Goal: Information Seeking & Learning: Learn about a topic

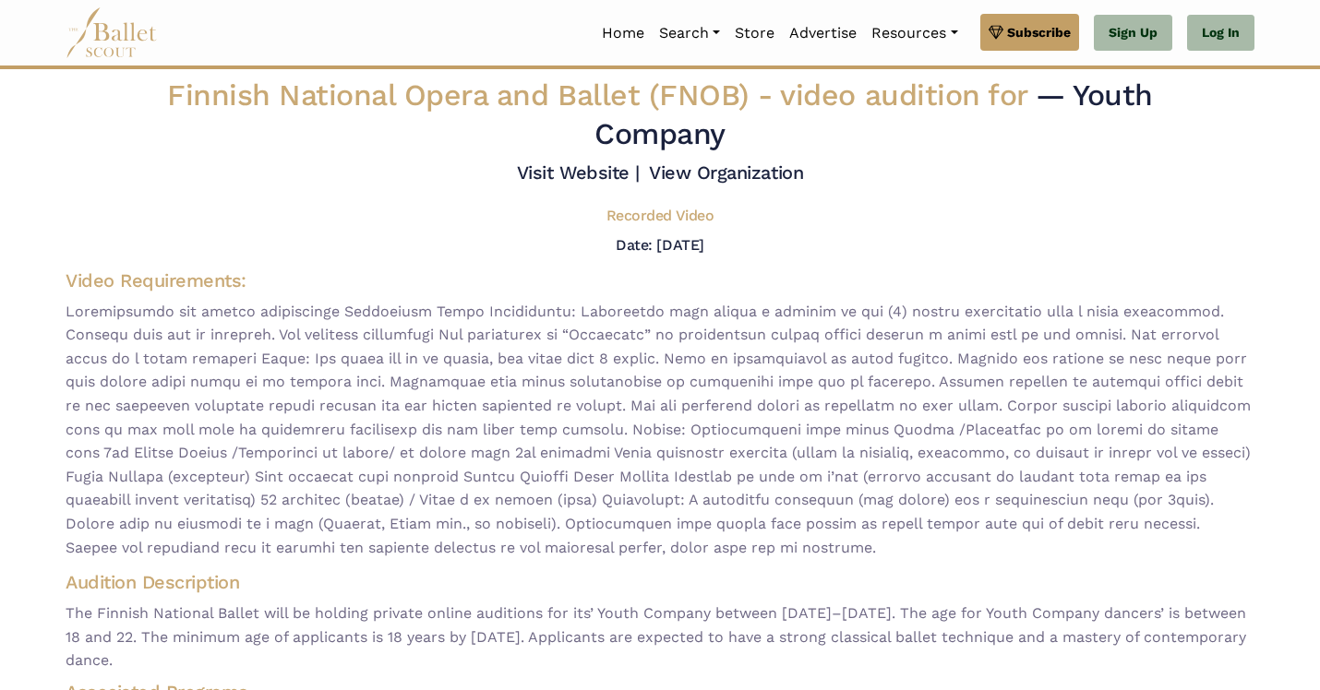
click at [372, 485] on span at bounding box center [660, 430] width 1189 height 260
click at [583, 174] on link "Visit Website |" at bounding box center [578, 173] width 123 height 22
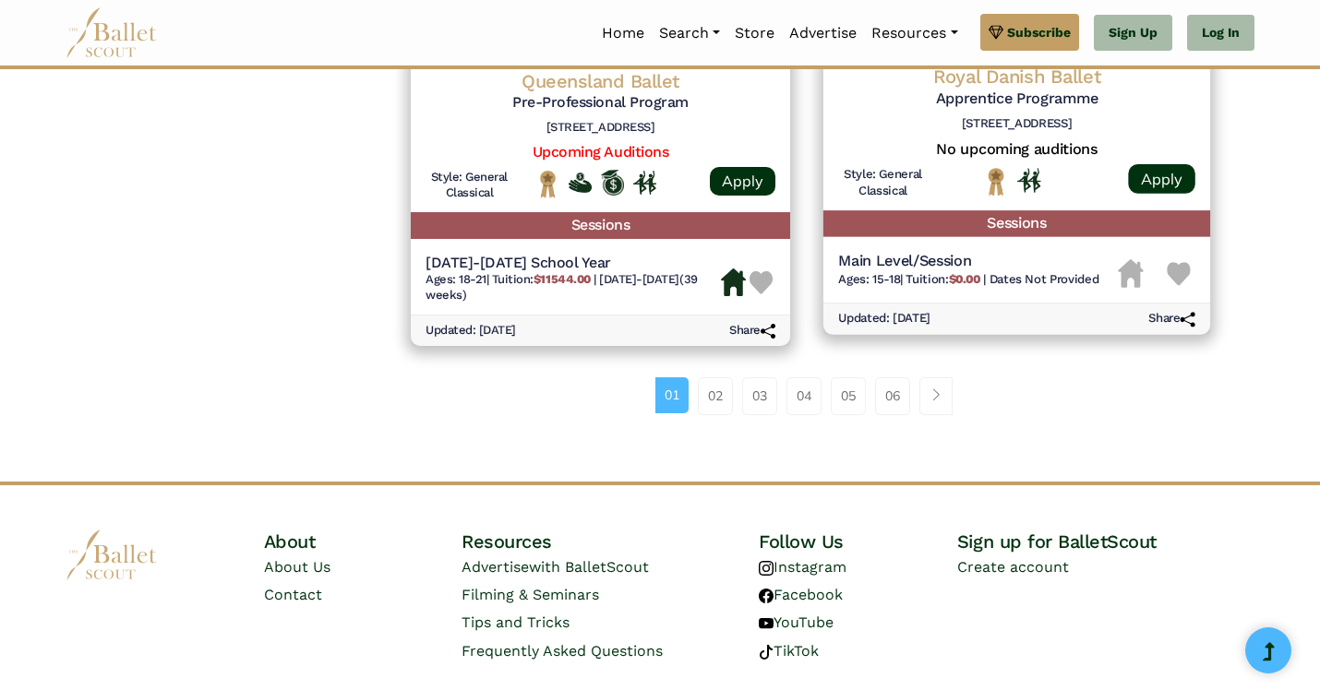
scroll to position [2516, 0]
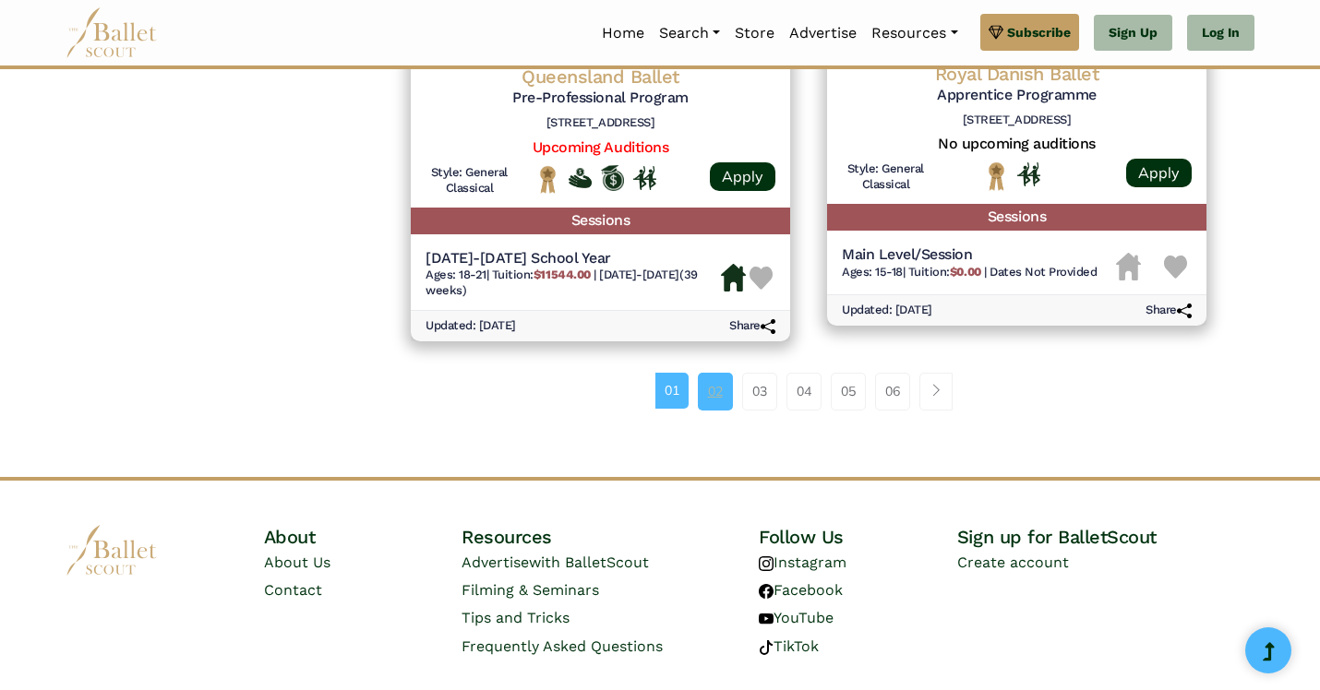
click at [729, 382] on link "02" at bounding box center [715, 391] width 35 height 37
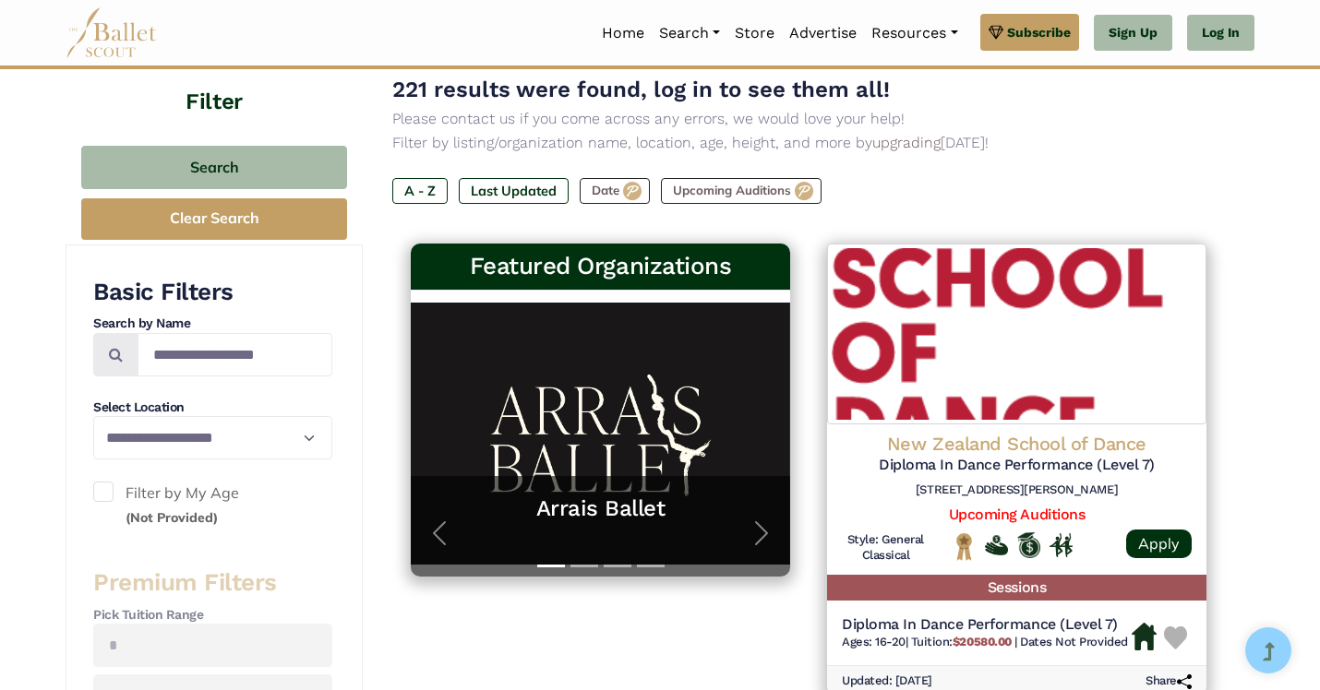
scroll to position [211, 0]
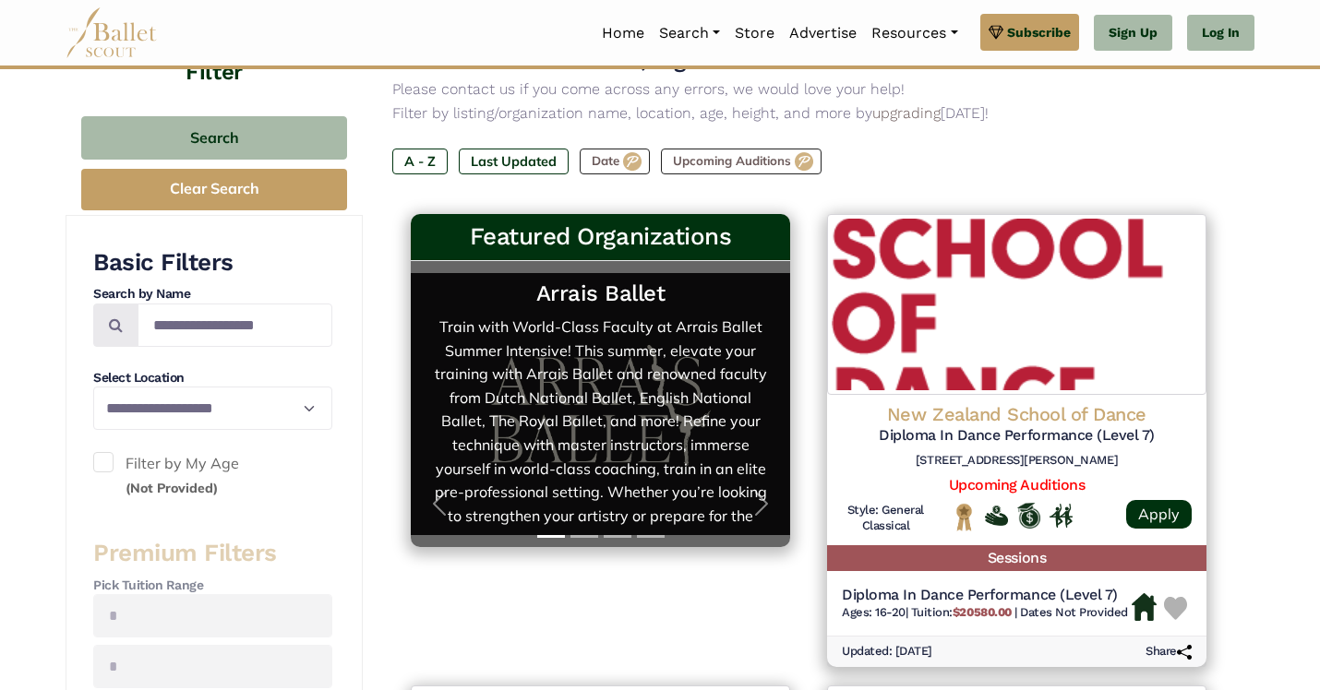
click at [676, 291] on h5 "Arrais Ballet" at bounding box center [600, 294] width 342 height 29
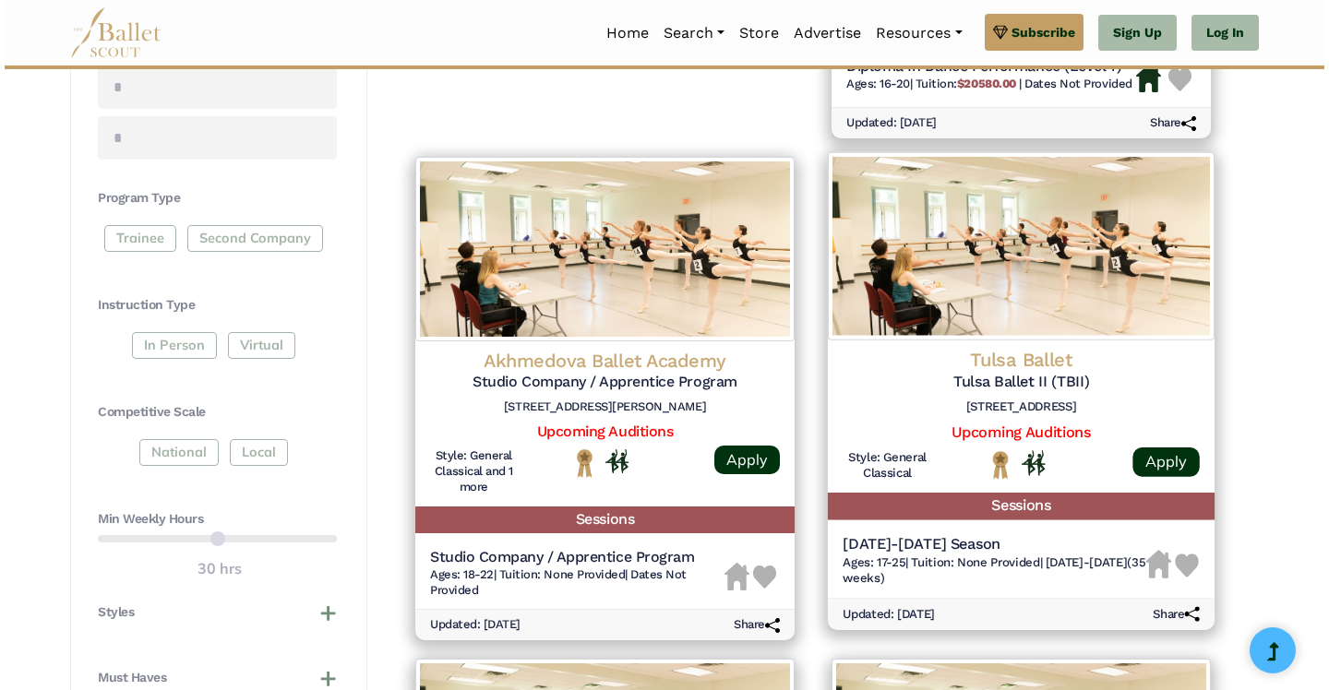
scroll to position [741, 0]
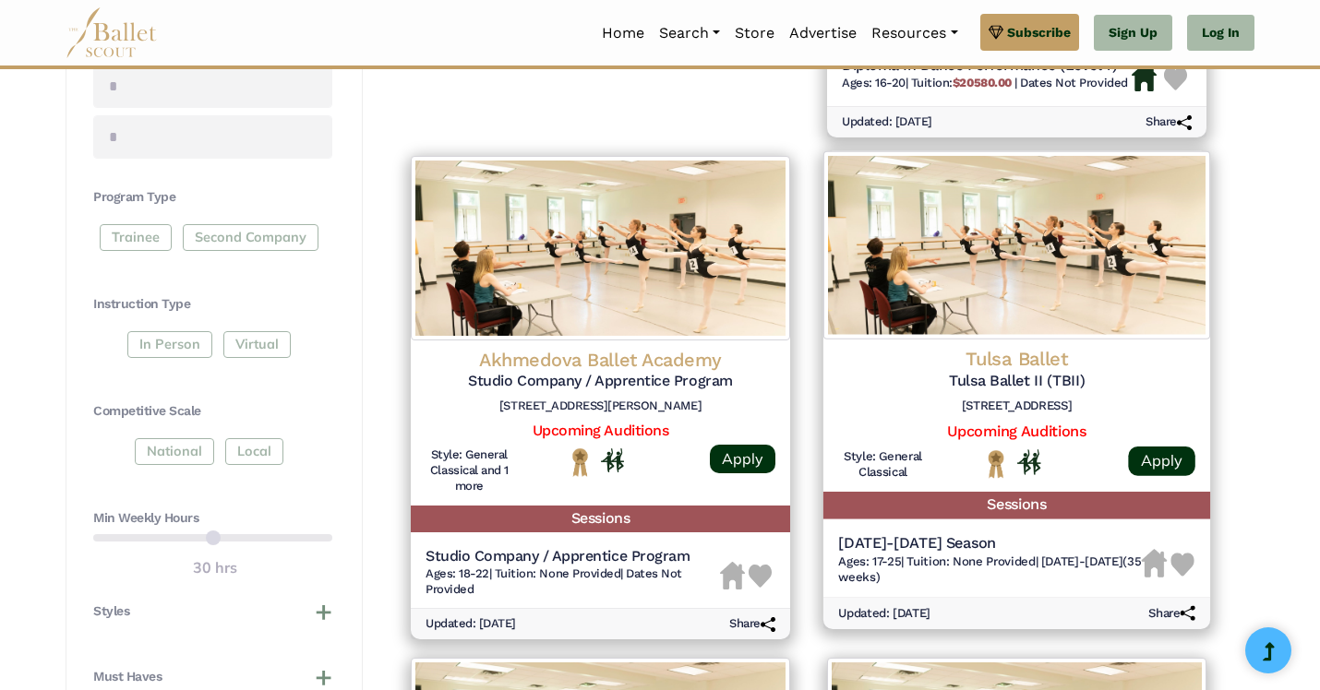
click at [904, 412] on h6 "[STREET_ADDRESS]" at bounding box center [1016, 407] width 357 height 16
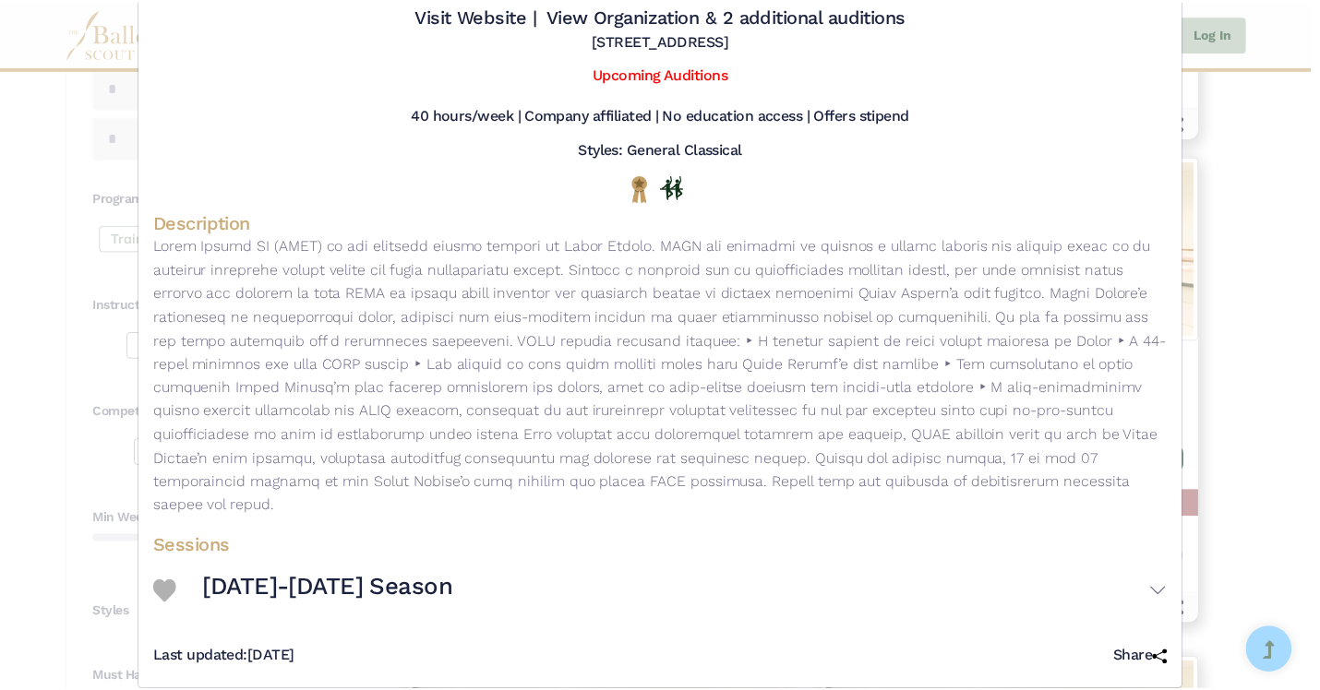
scroll to position [98, 0]
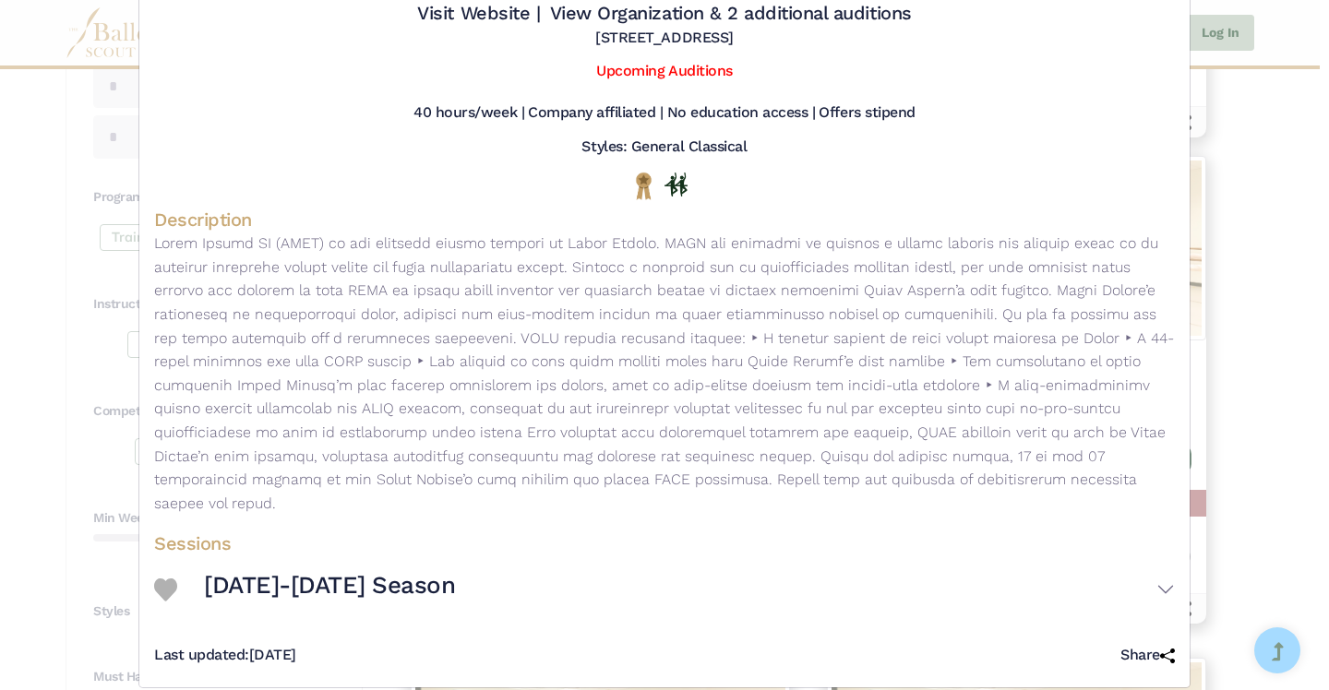
click at [1288, 137] on div "Tulsa Ballet - Second Company - Tulsa Ballet II (TBII) Visit Website | View Org…" at bounding box center [664, 345] width 1329 height 690
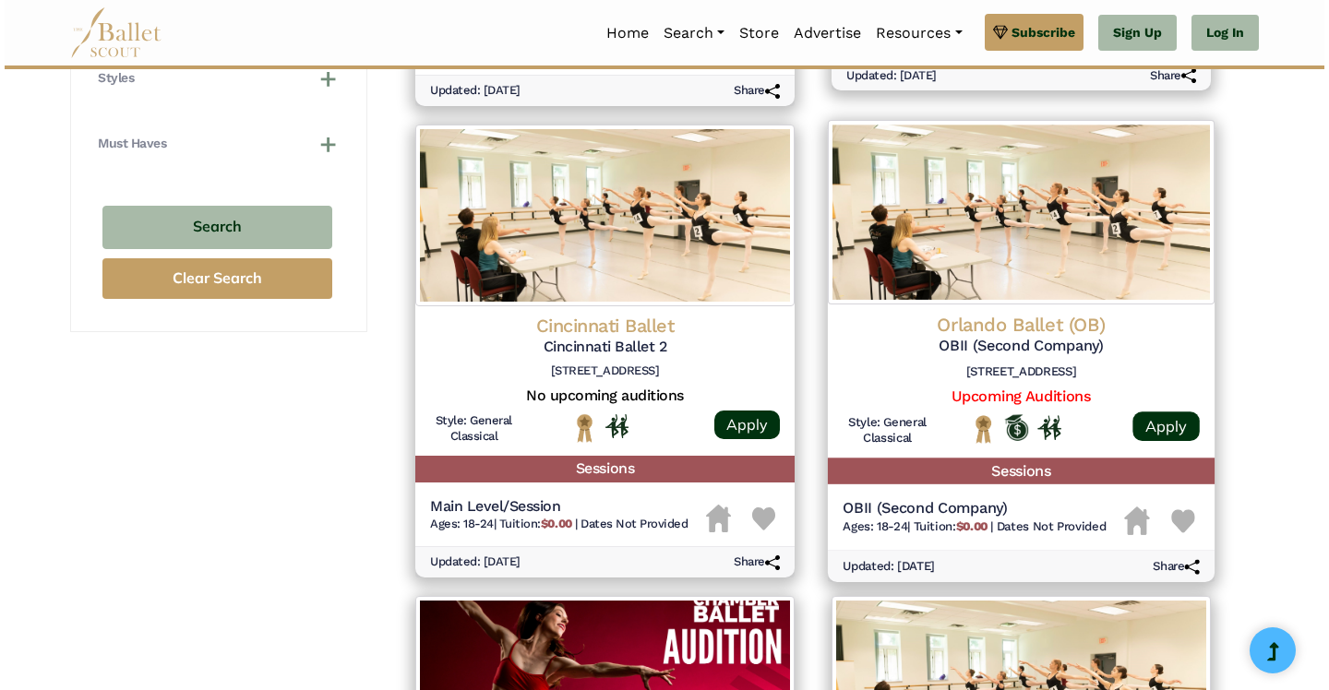
scroll to position [1292, 0]
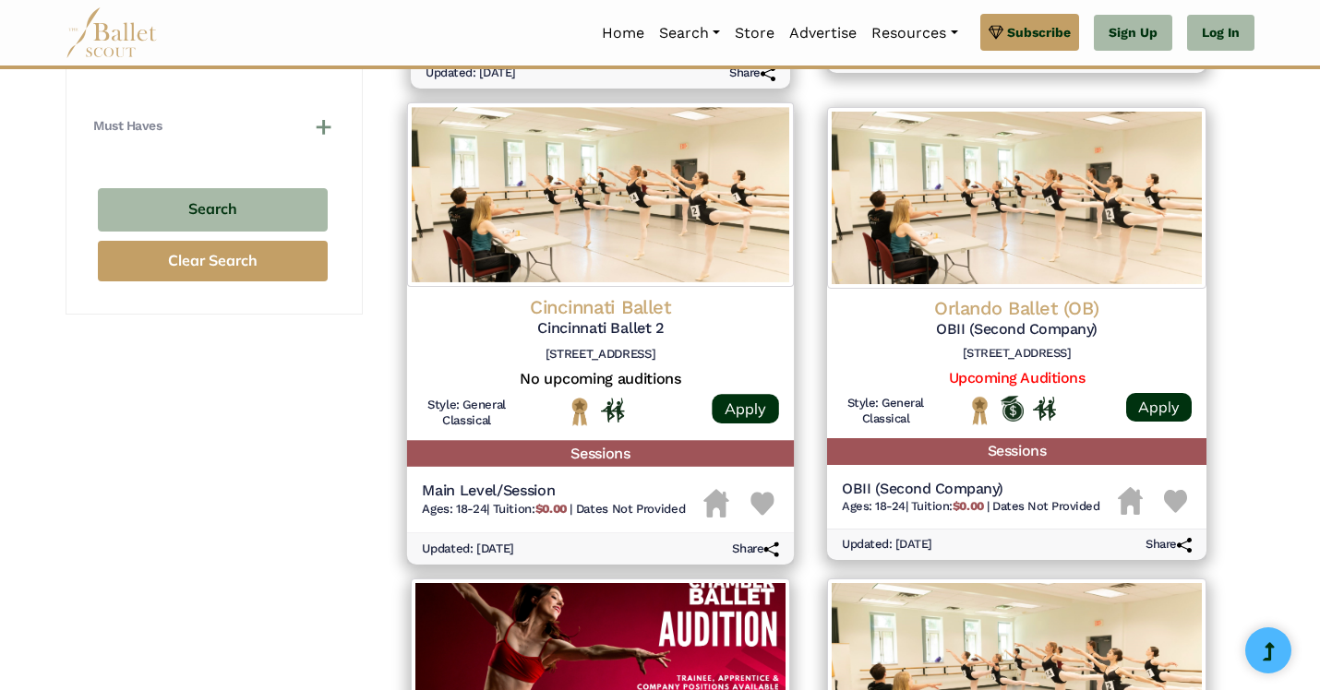
click at [713, 220] on img at bounding box center [600, 194] width 387 height 185
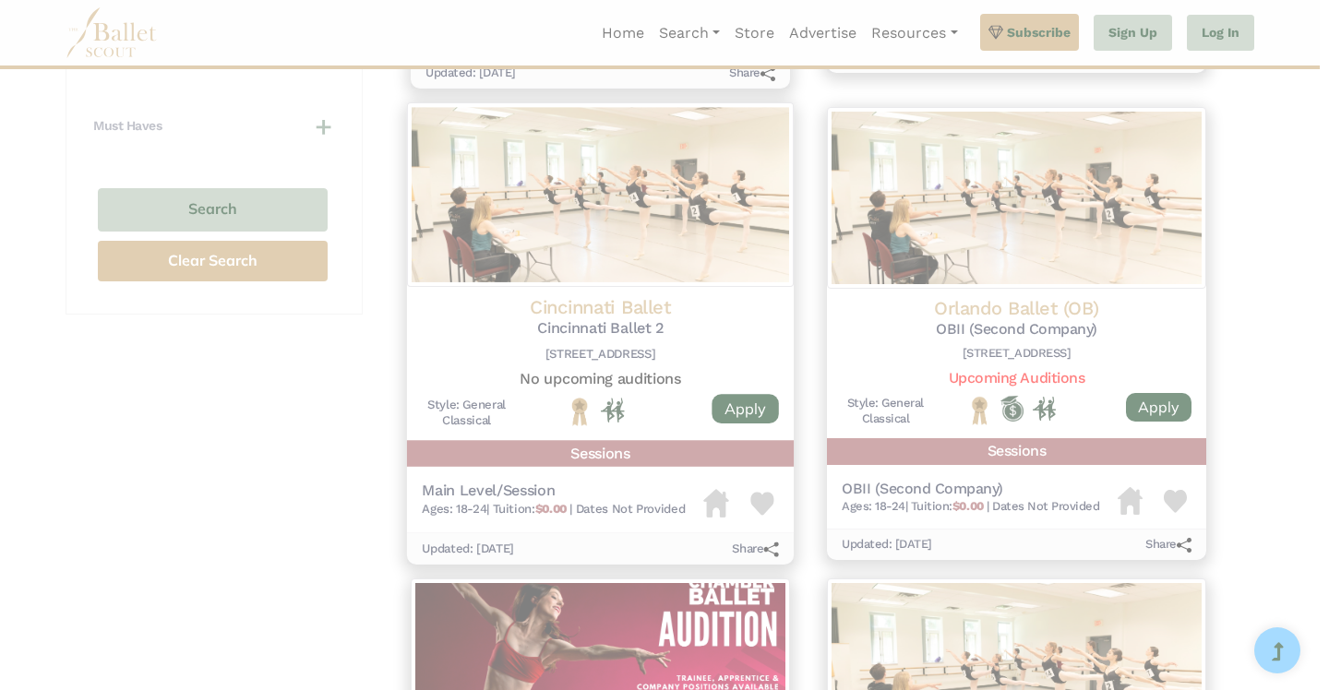
scroll to position [0, 0]
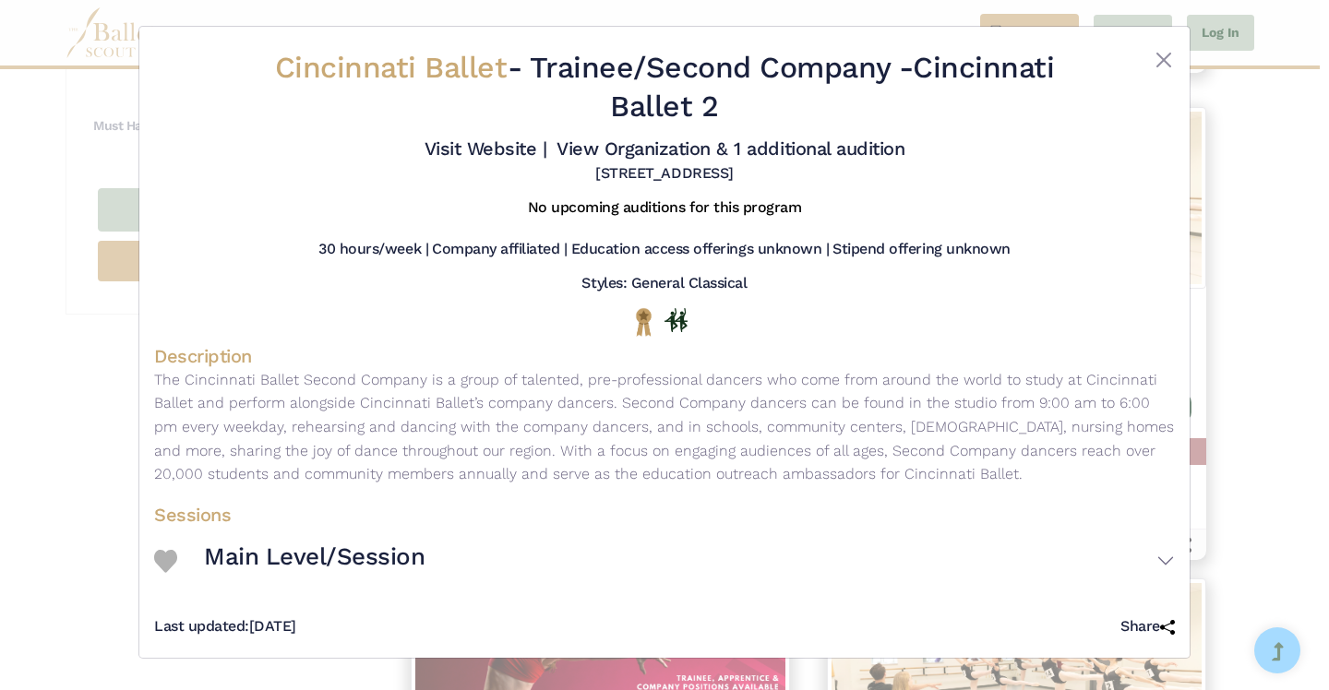
click at [1297, 290] on div "Cincinnati Ballet - Trainee/Second Company - Cincinnati Ballet 2 Visit Website …" at bounding box center [664, 345] width 1329 height 690
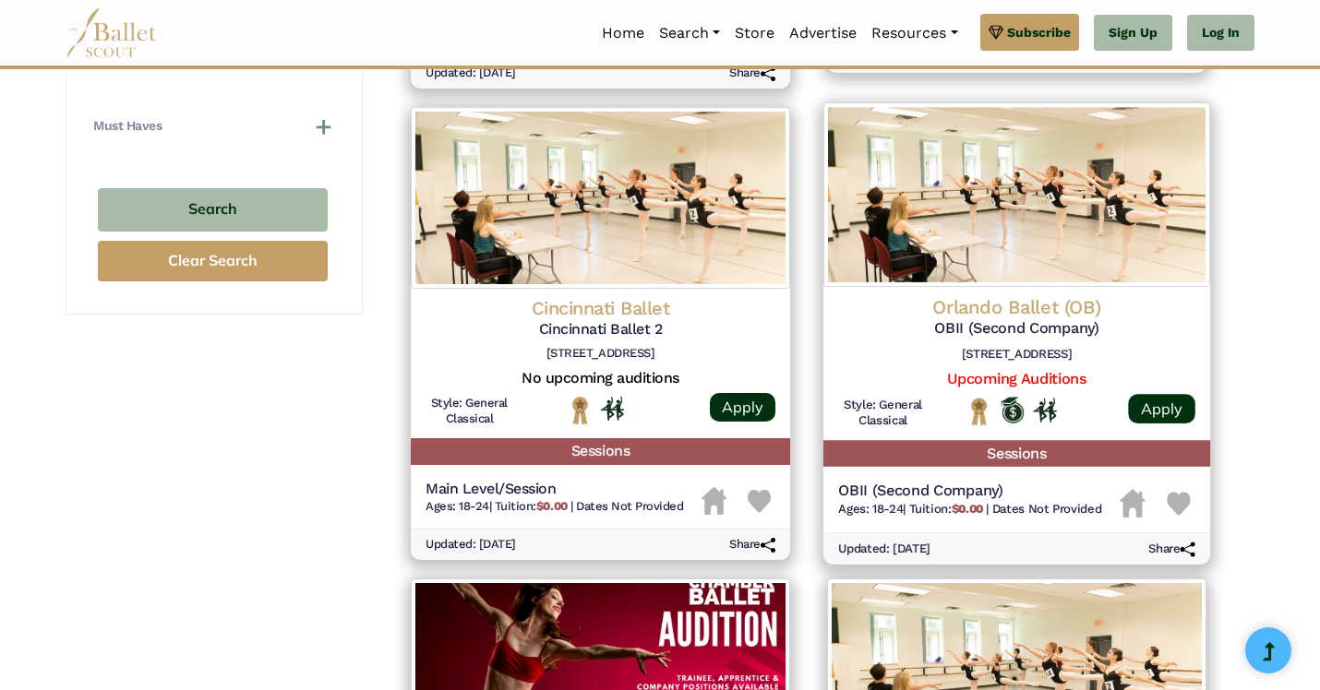
click at [1122, 293] on div "Orlando Ballet (OB) OBII (Second Company) [STREET_ADDRESS] Upcoming Auditions S…" at bounding box center [1016, 364] width 387 height 153
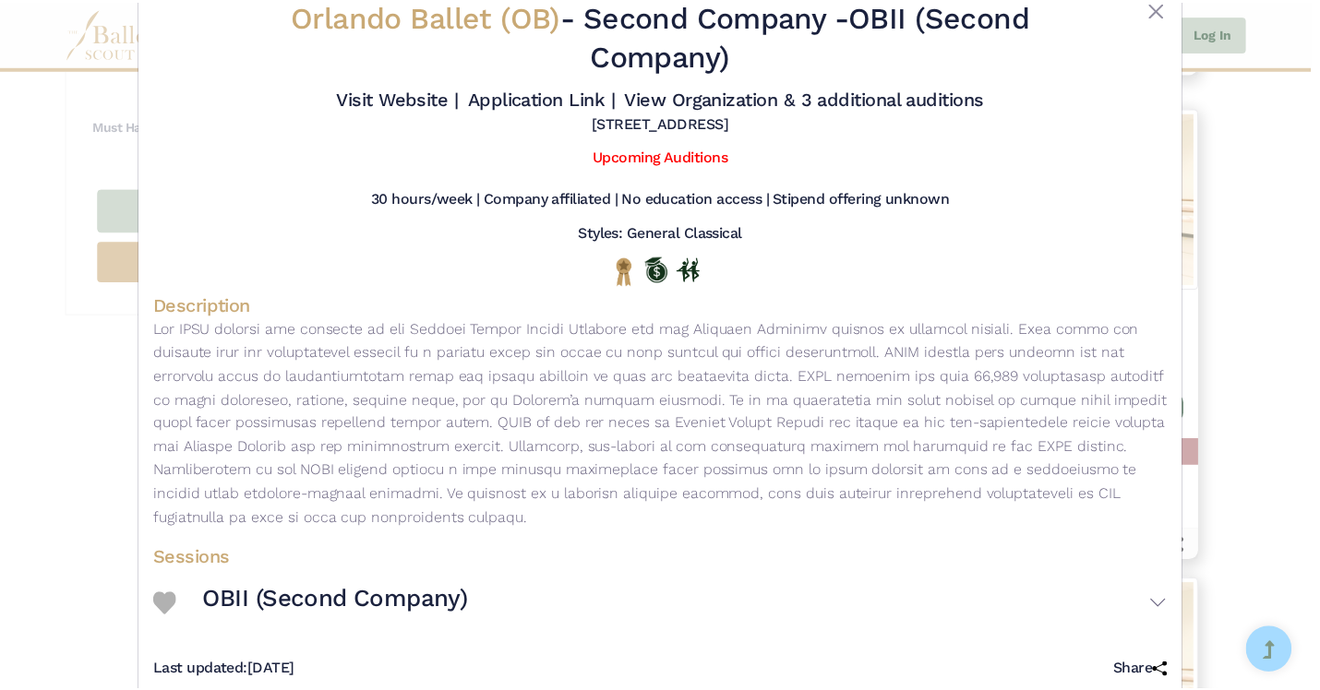
scroll to position [89, 0]
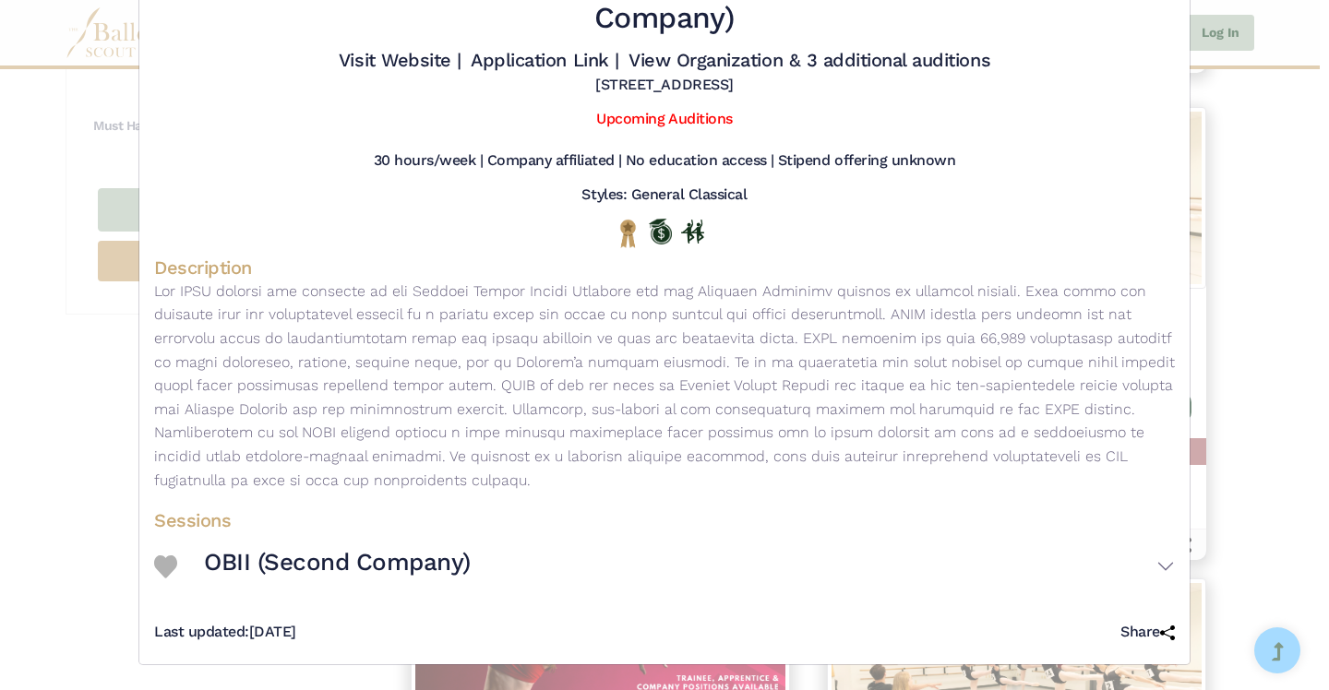
click at [1243, 271] on div "Orlando Ballet (OB) - Second Company - OBII (Second Company) Visit Website | Ap…" at bounding box center [664, 345] width 1329 height 690
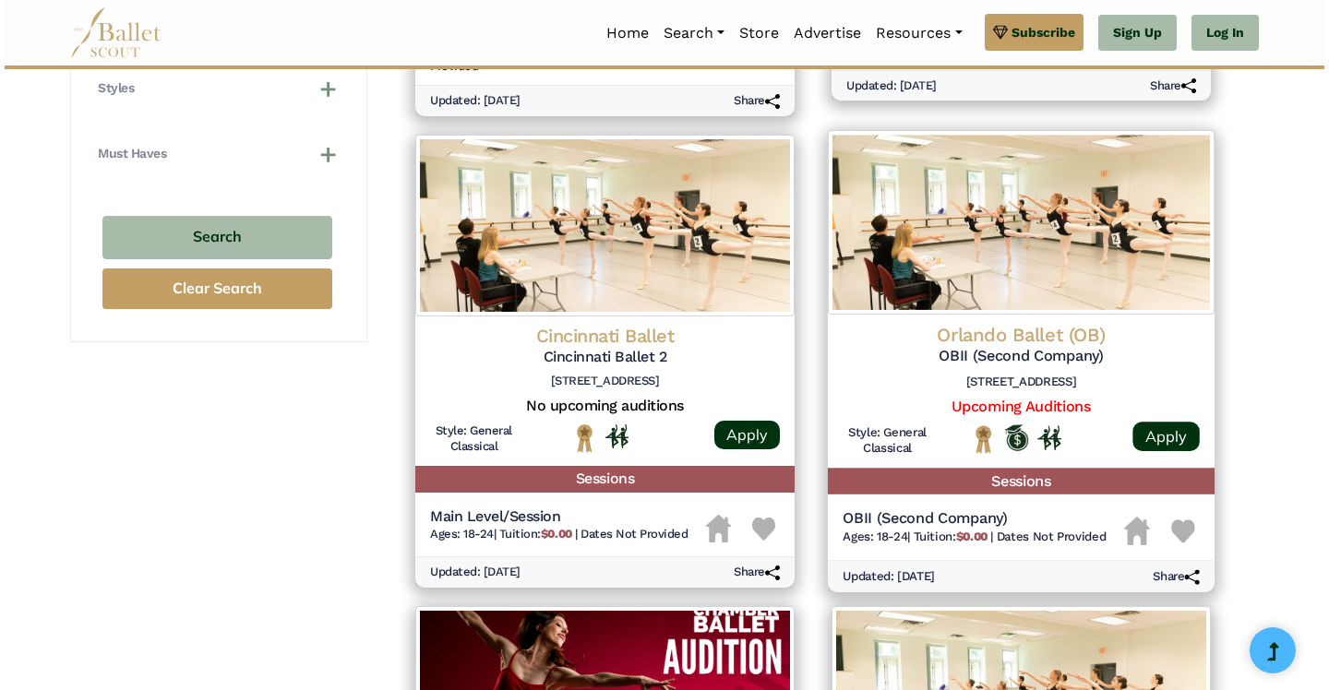
scroll to position [1251, 0]
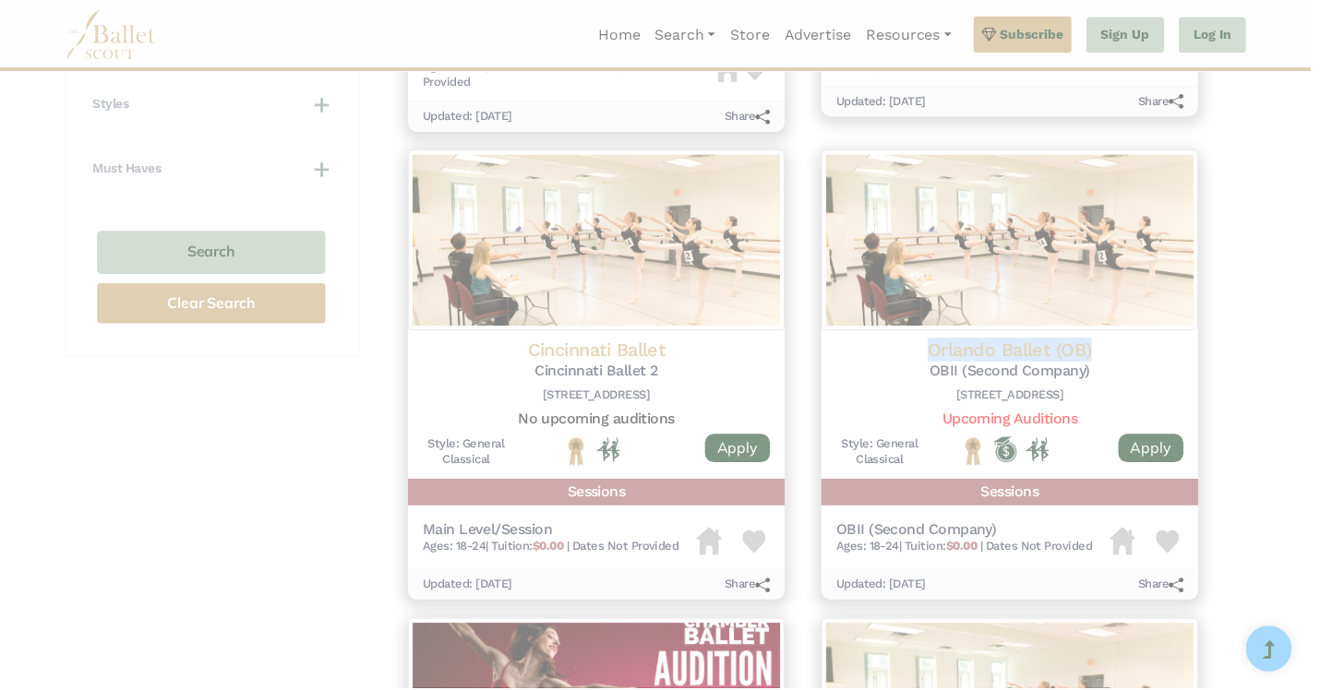
scroll to position [0, 0]
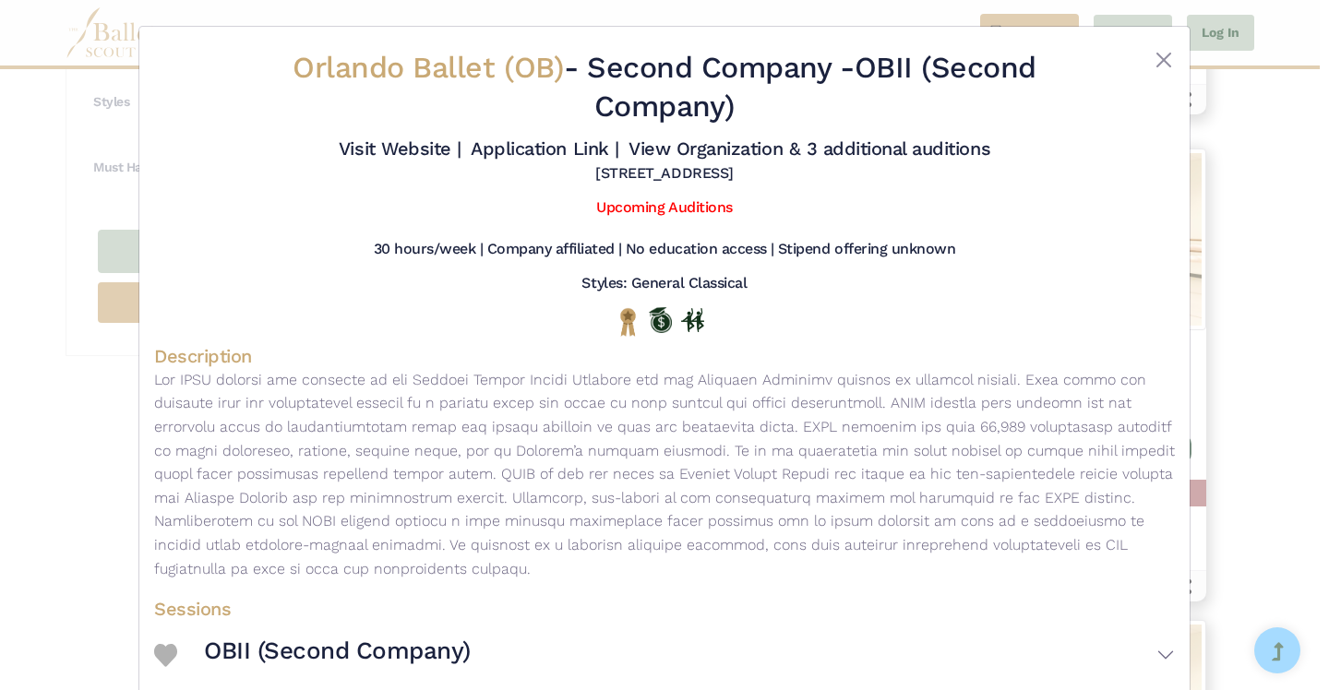
click at [1196, 206] on div "Orlando Ballet (OB) - Second Company - OBII (Second Company) Visit Website | Ap…" at bounding box center [664, 345] width 1329 height 690
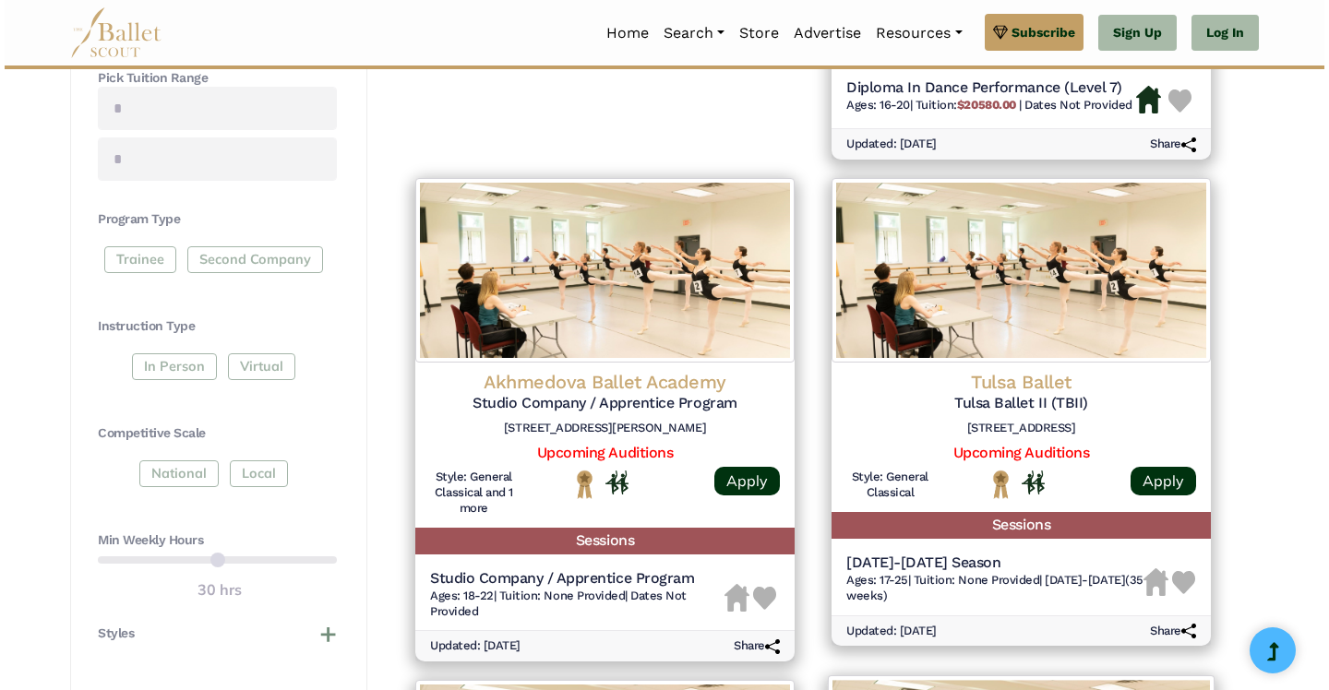
scroll to position [697, 0]
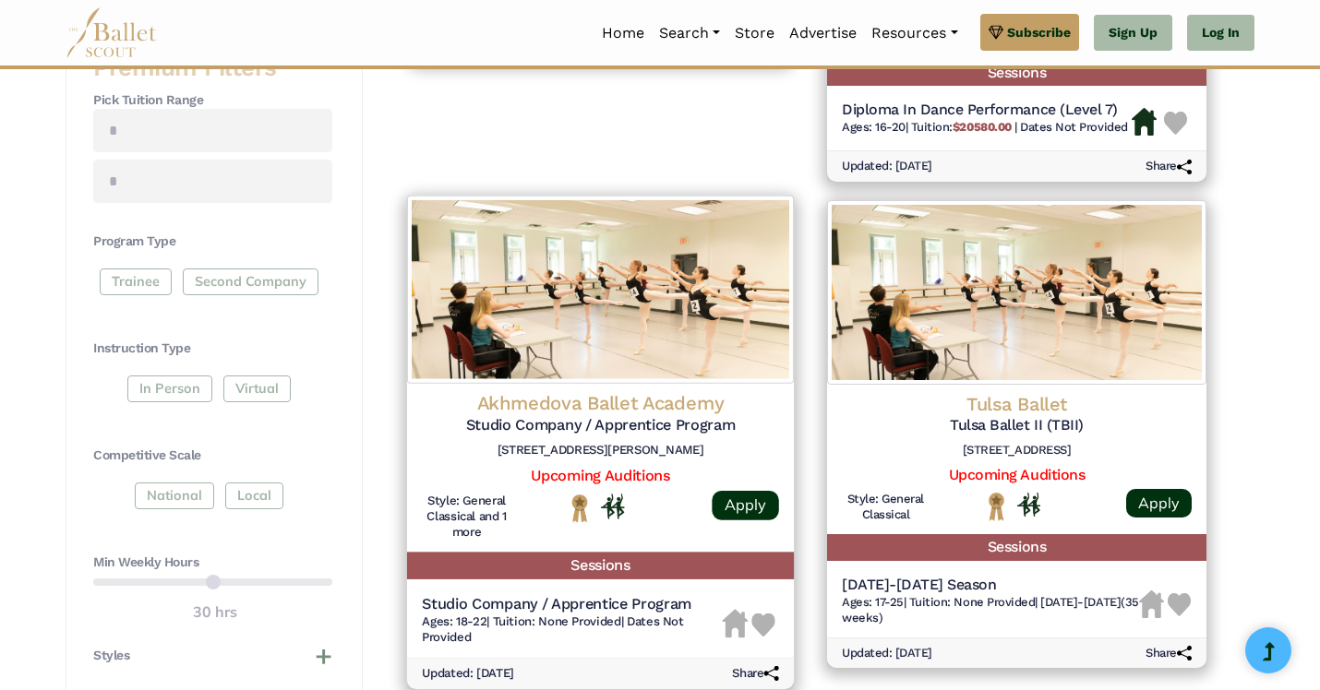
click at [668, 378] on img at bounding box center [600, 290] width 387 height 188
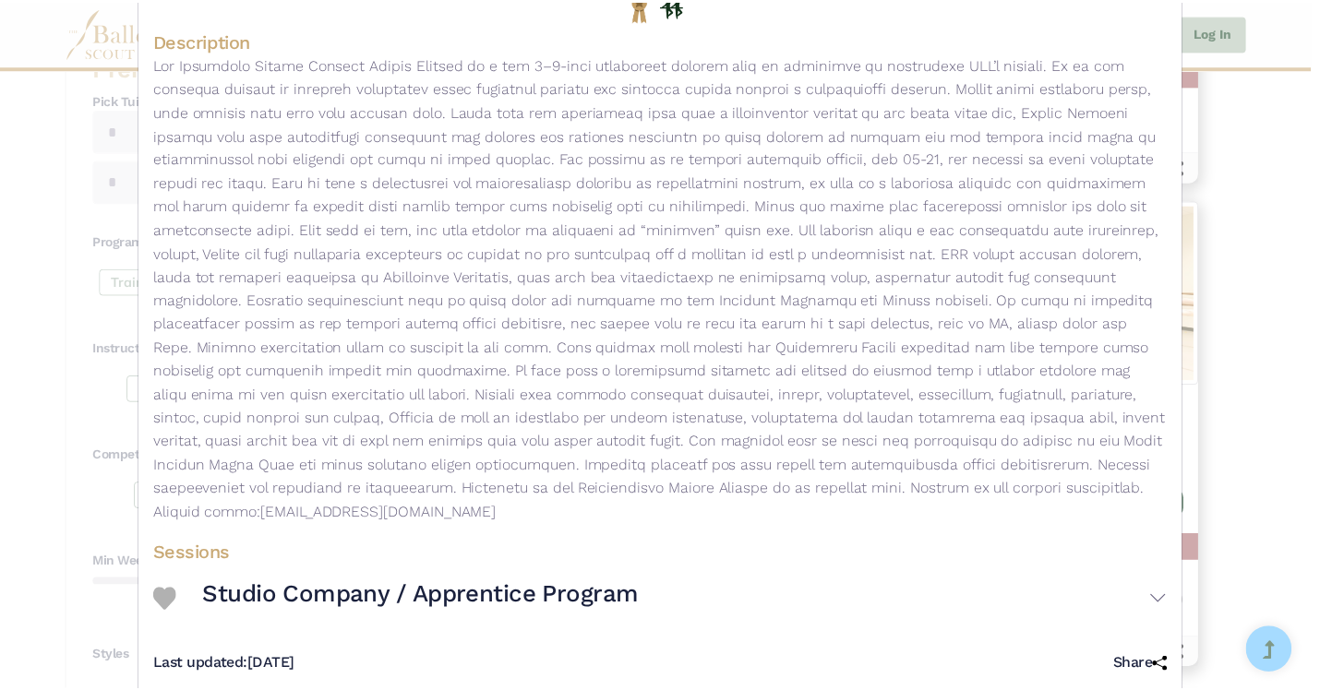
scroll to position [325, 0]
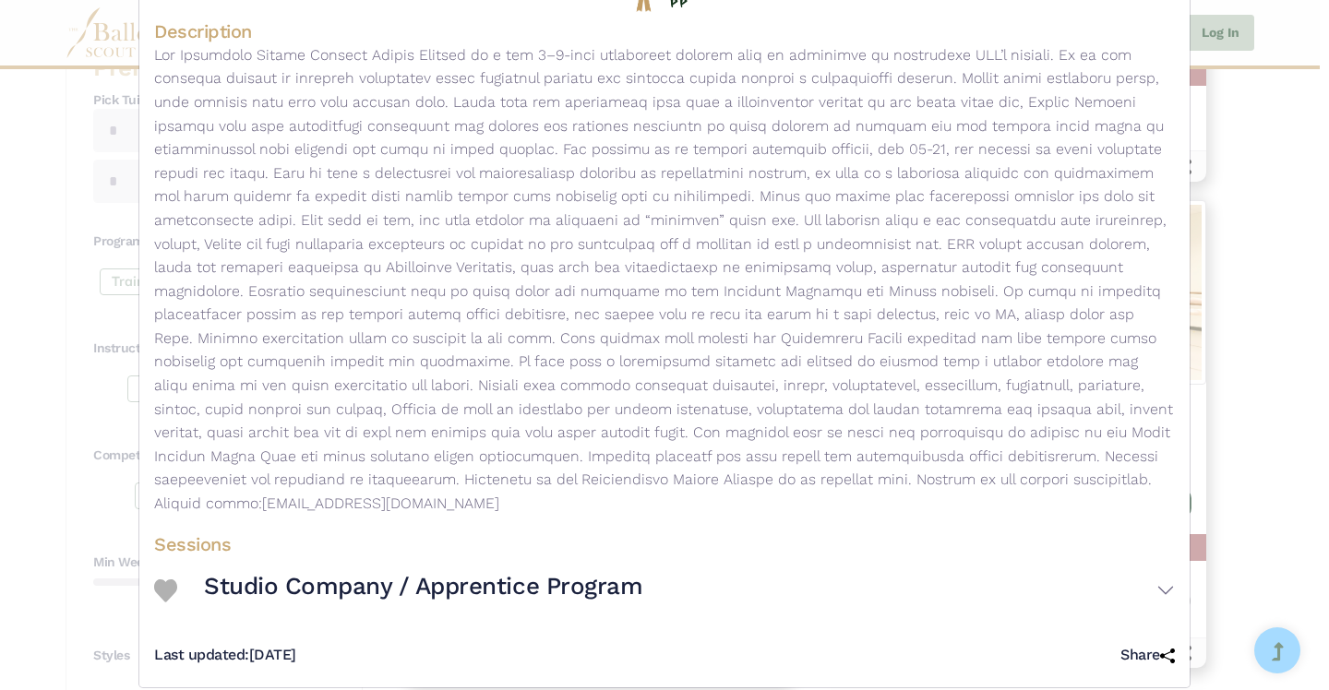
click at [1225, 261] on div "Akhmedova Ballet Academy - Trainee Program - Studio Company / Apprentice Progra…" at bounding box center [664, 345] width 1329 height 690
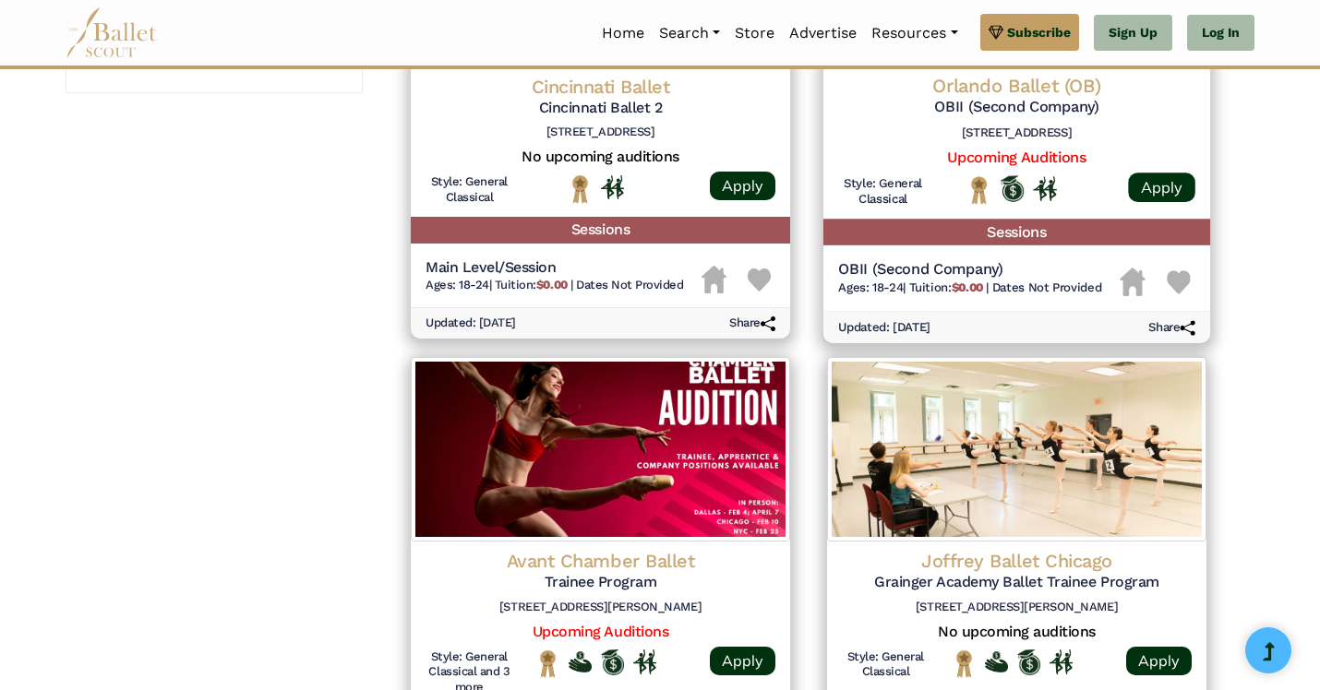
scroll to position [1601, 0]
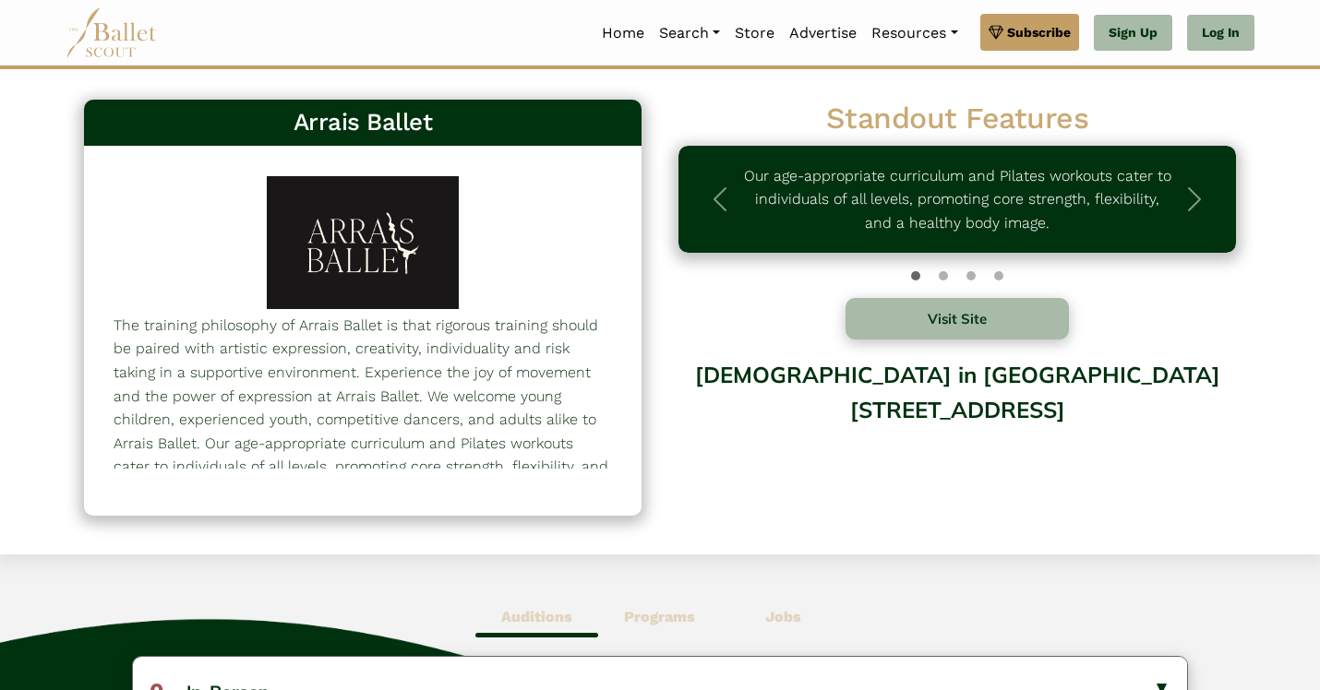
click at [438, 224] on div at bounding box center [363, 242] width 192 height 133
click at [894, 330] on button "Visit Site" at bounding box center [957, 319] width 223 height 42
